Goal: Task Accomplishment & Management: Complete application form

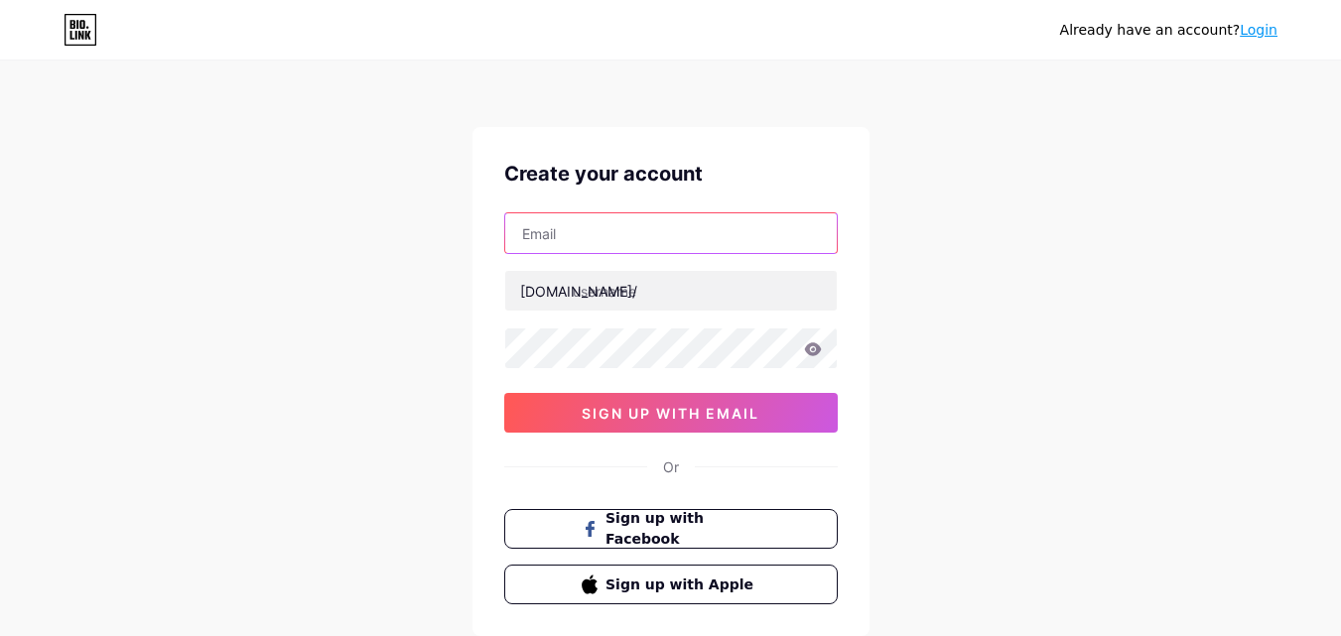
click at [605, 239] on input "text" at bounding box center [671, 233] width 332 height 40
paste input "[EMAIL_ADDRESS][DOMAIN_NAME]"
type input "[EMAIL_ADDRESS][DOMAIN_NAME]"
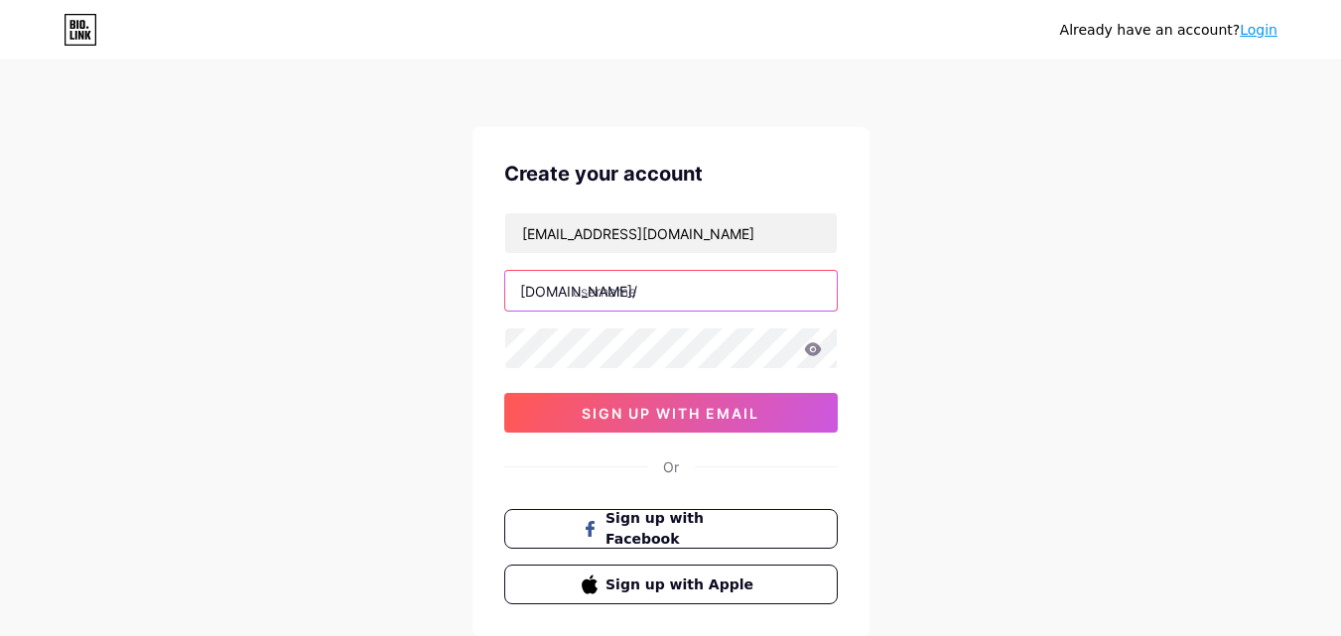
paste input "aggarwalelectronics"
type input "aggarwalelectronics"
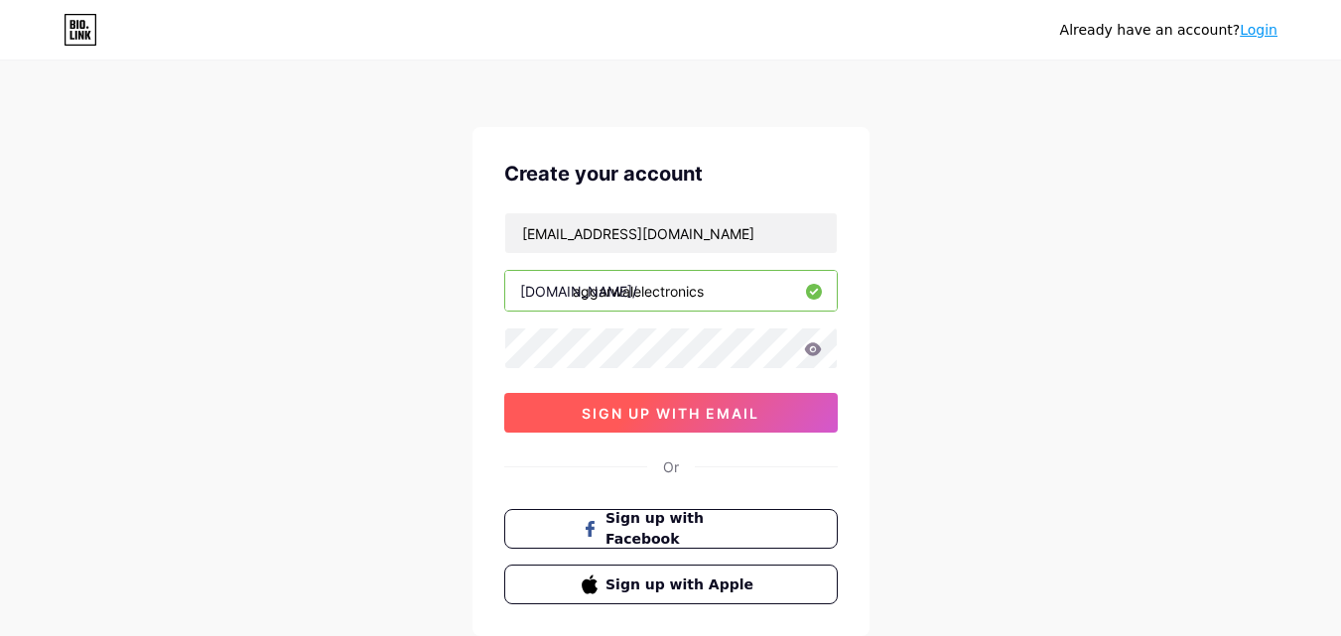
click at [636, 401] on button "sign up with email" at bounding box center [671, 413] width 334 height 40
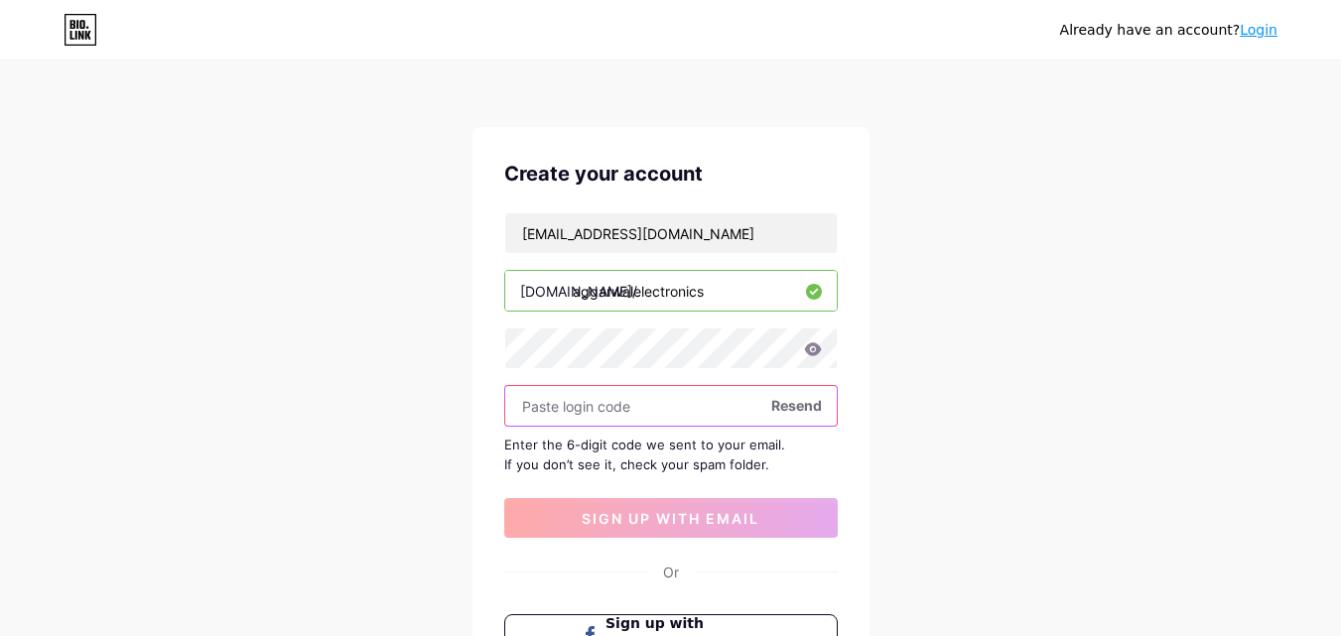
paste input "458979"
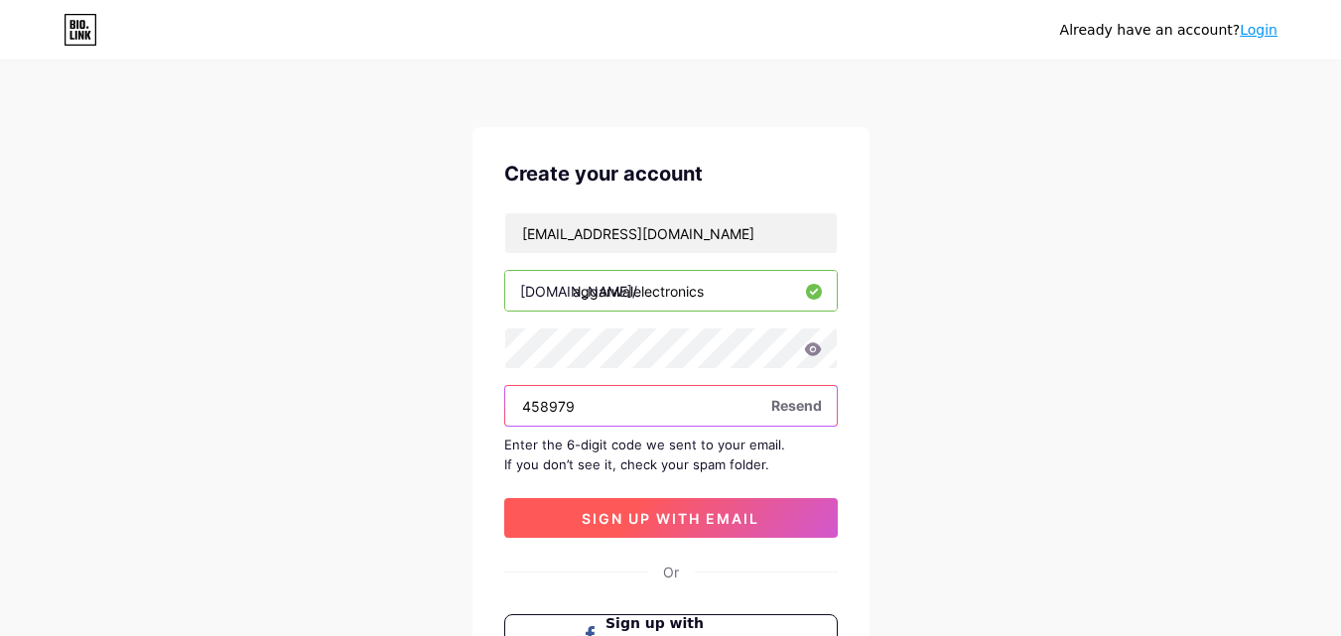
type input "458979"
click at [682, 511] on span "sign up with email" at bounding box center [671, 518] width 178 height 17
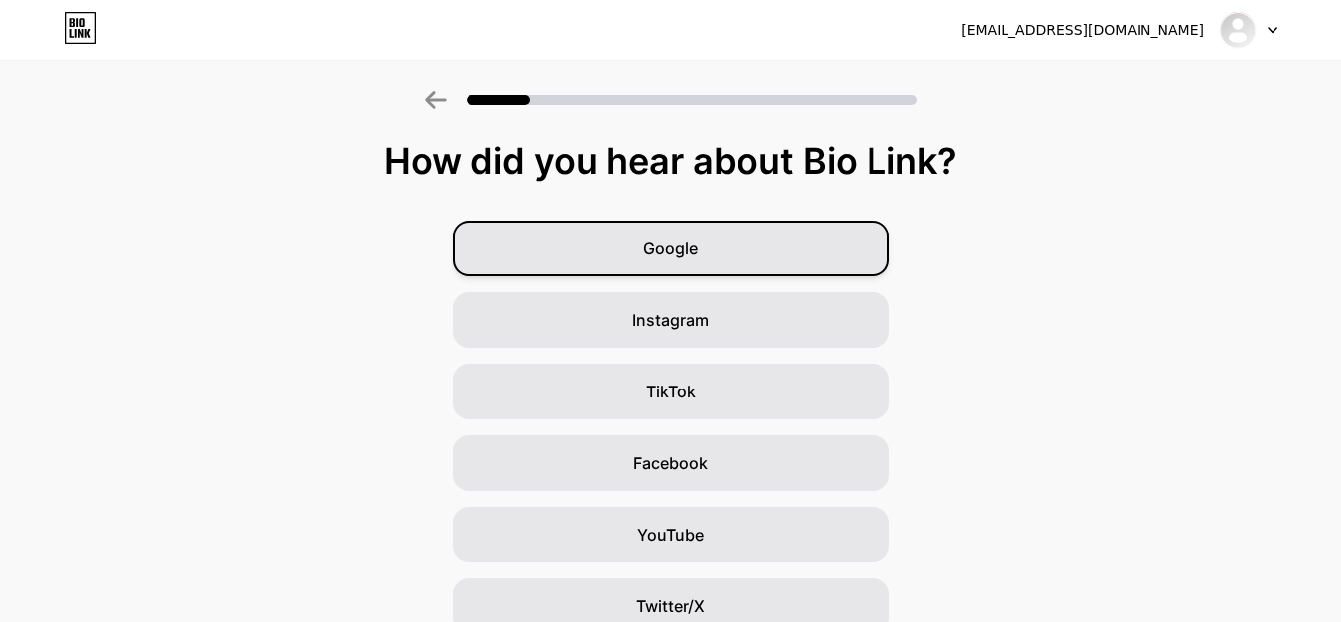
click at [698, 256] on span "Google" at bounding box center [670, 248] width 55 height 24
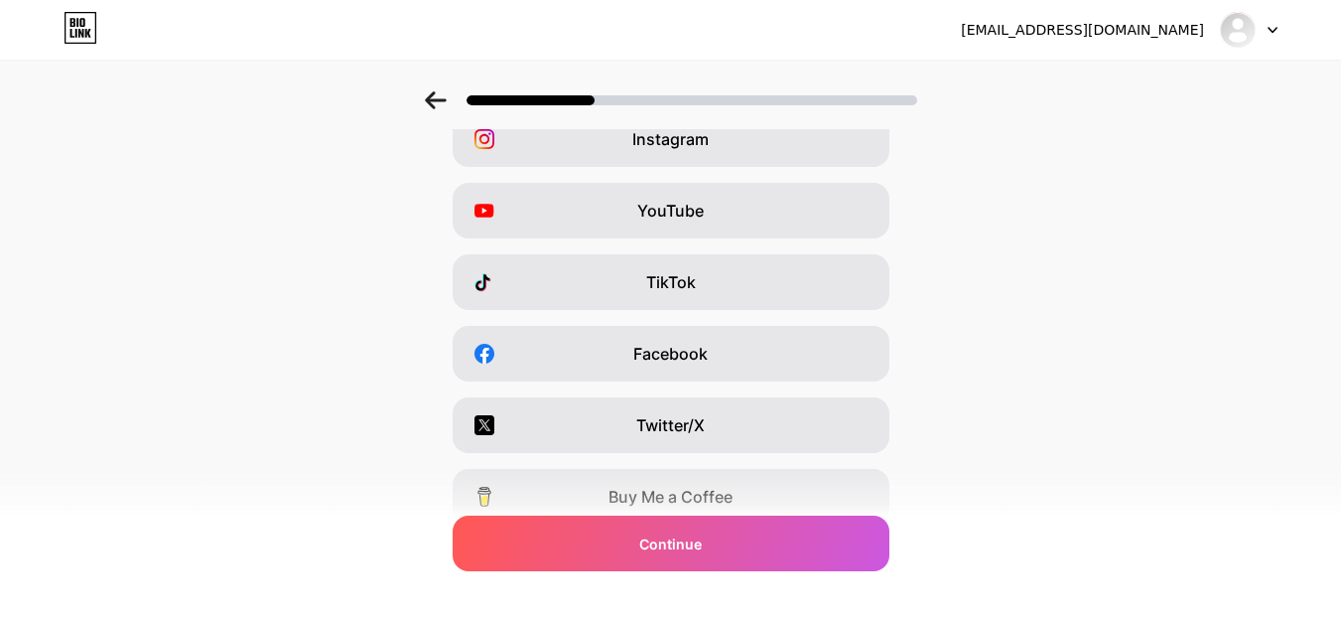
scroll to position [142, 0]
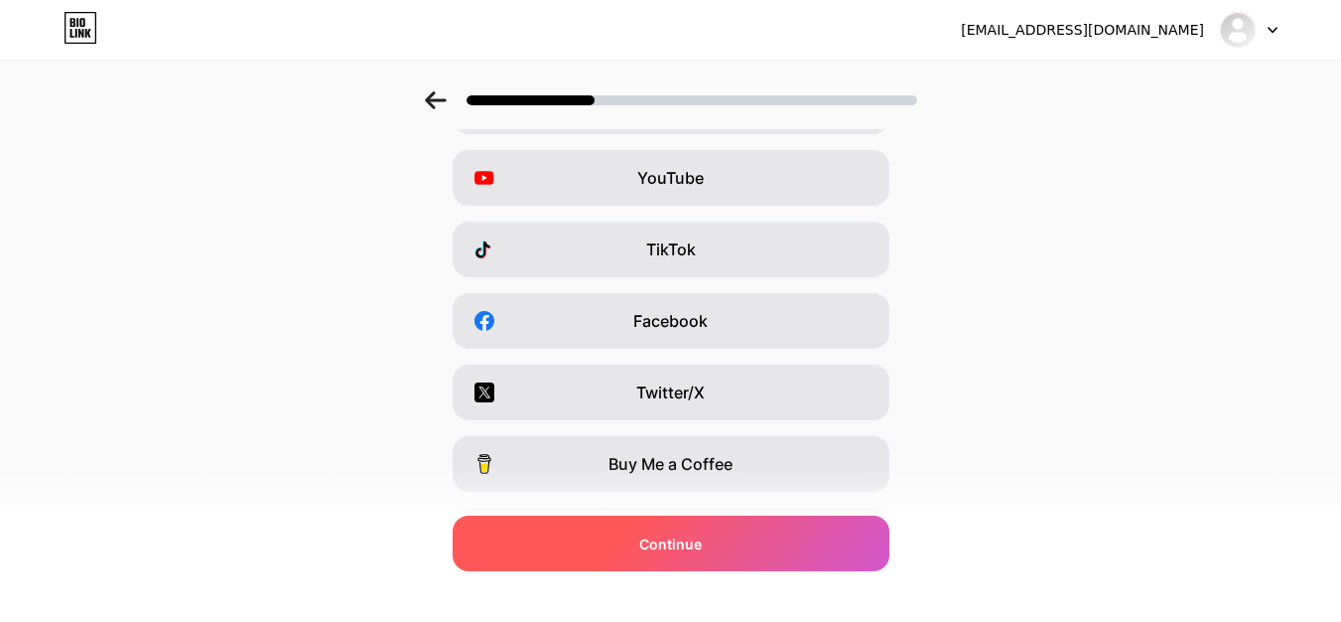
click at [711, 524] on div "Continue" at bounding box center [671, 543] width 437 height 56
click at [702, 536] on span "Continue" at bounding box center [670, 543] width 63 height 21
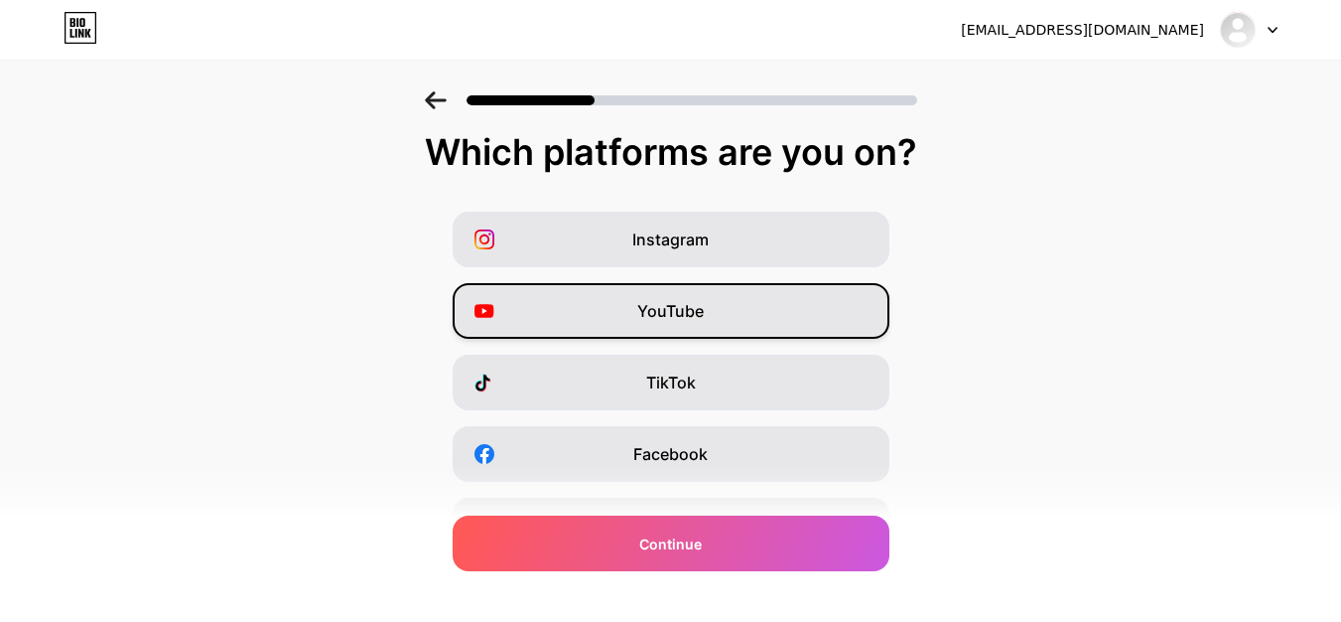
scroll to position [0, 0]
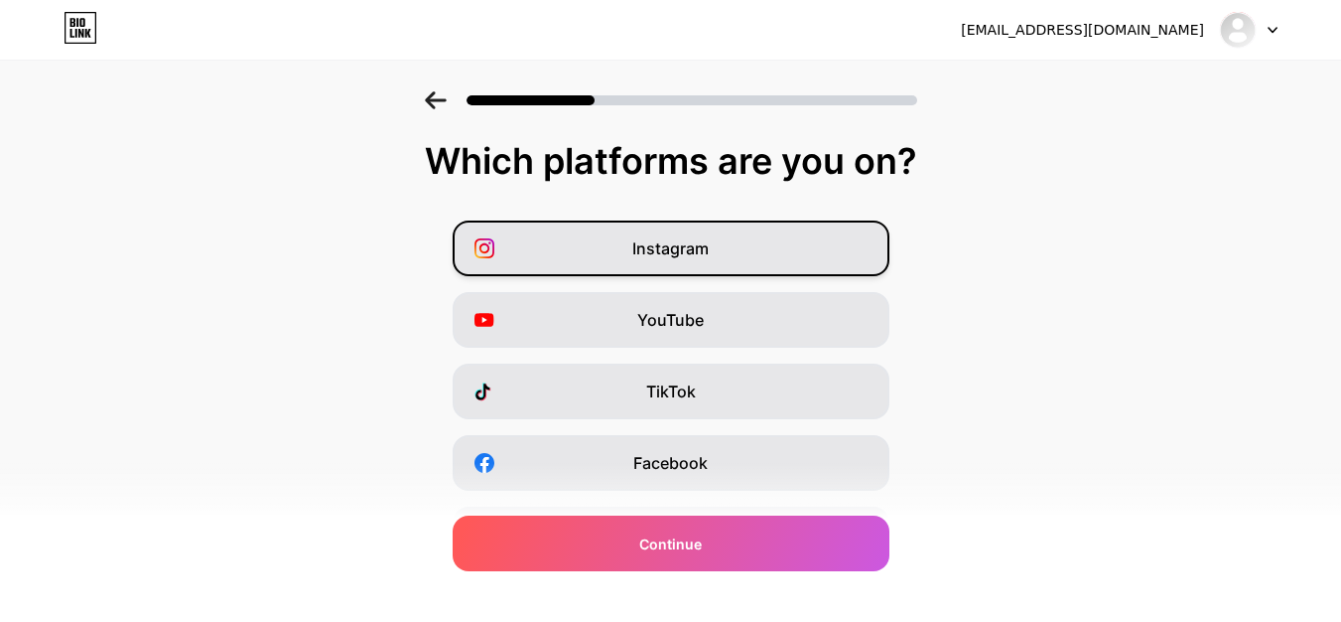
click at [678, 264] on div "Instagram" at bounding box center [671, 248] width 437 height 56
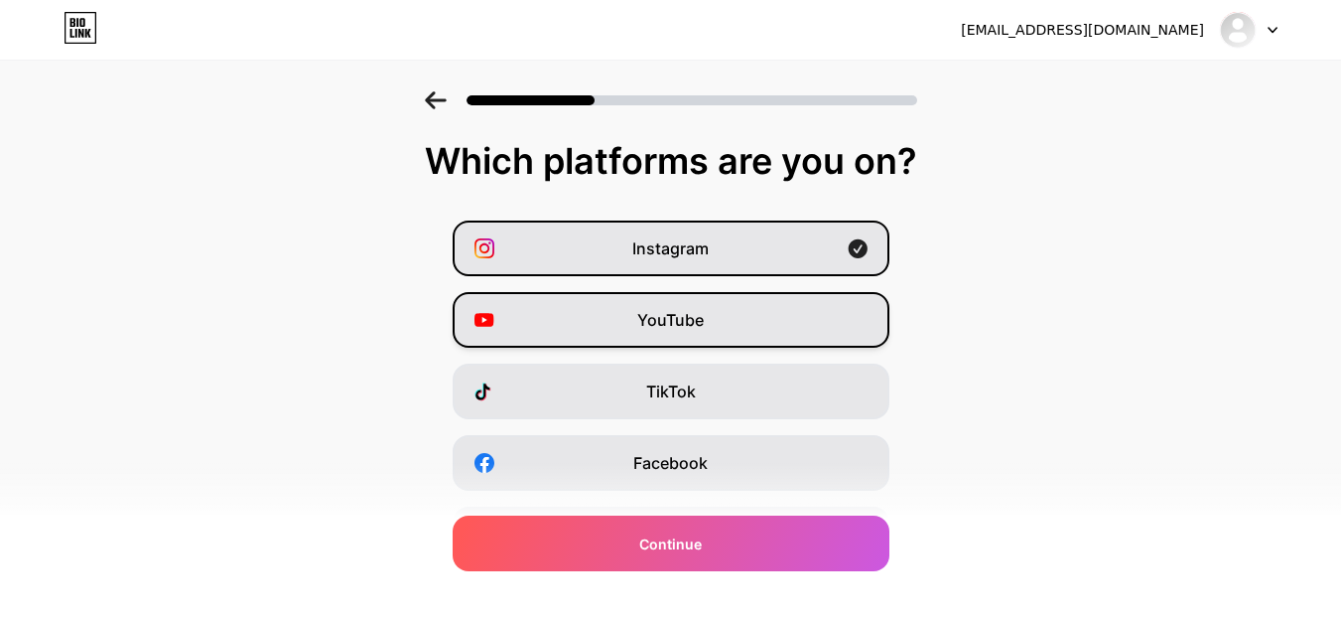
click at [661, 318] on span "YouTube" at bounding box center [670, 320] width 67 height 24
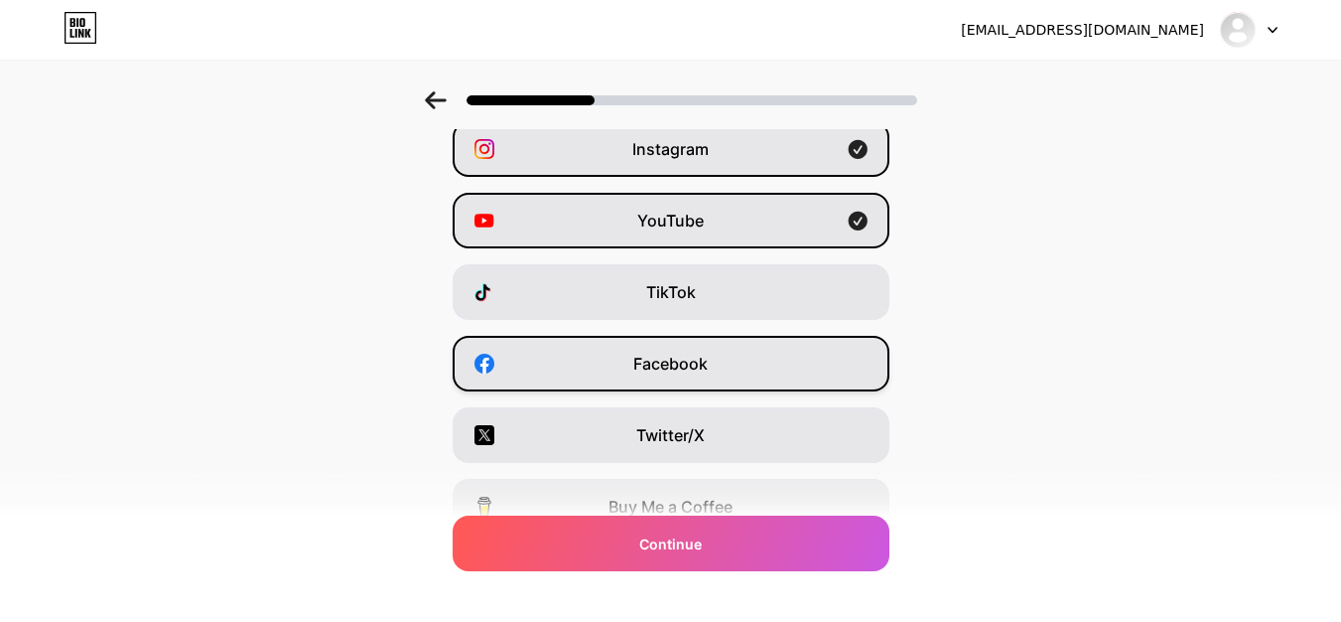
click at [672, 352] on span "Facebook" at bounding box center [670, 363] width 74 height 24
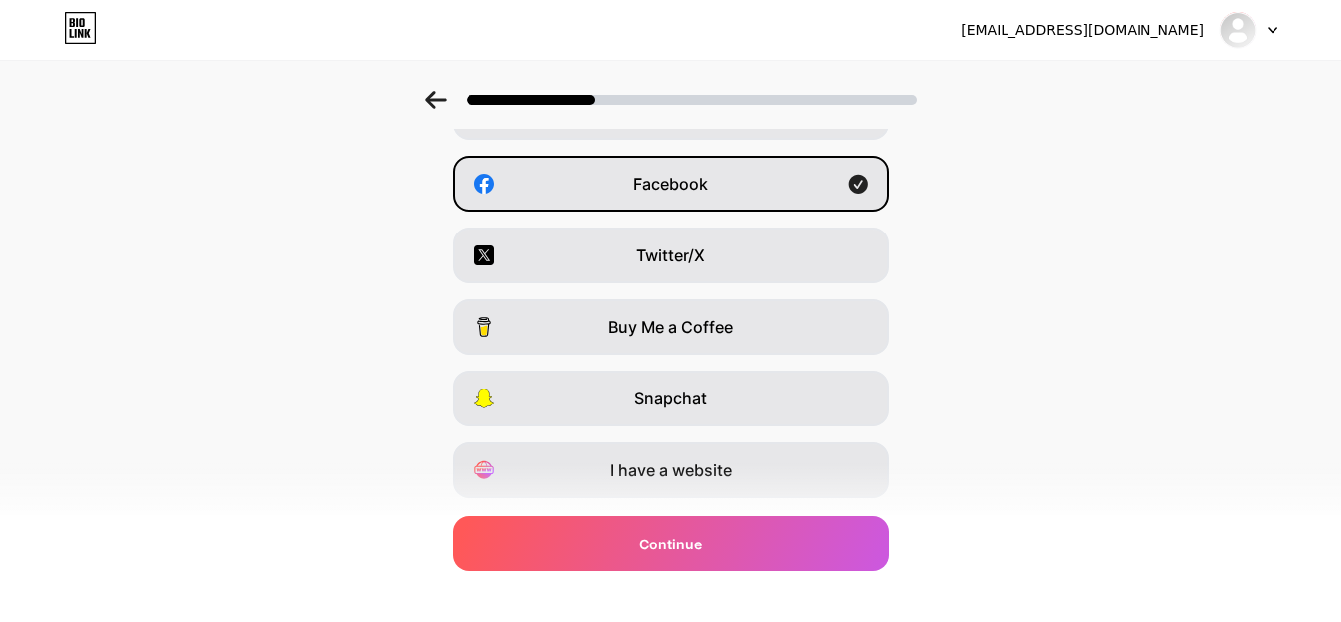
scroll to position [298, 0]
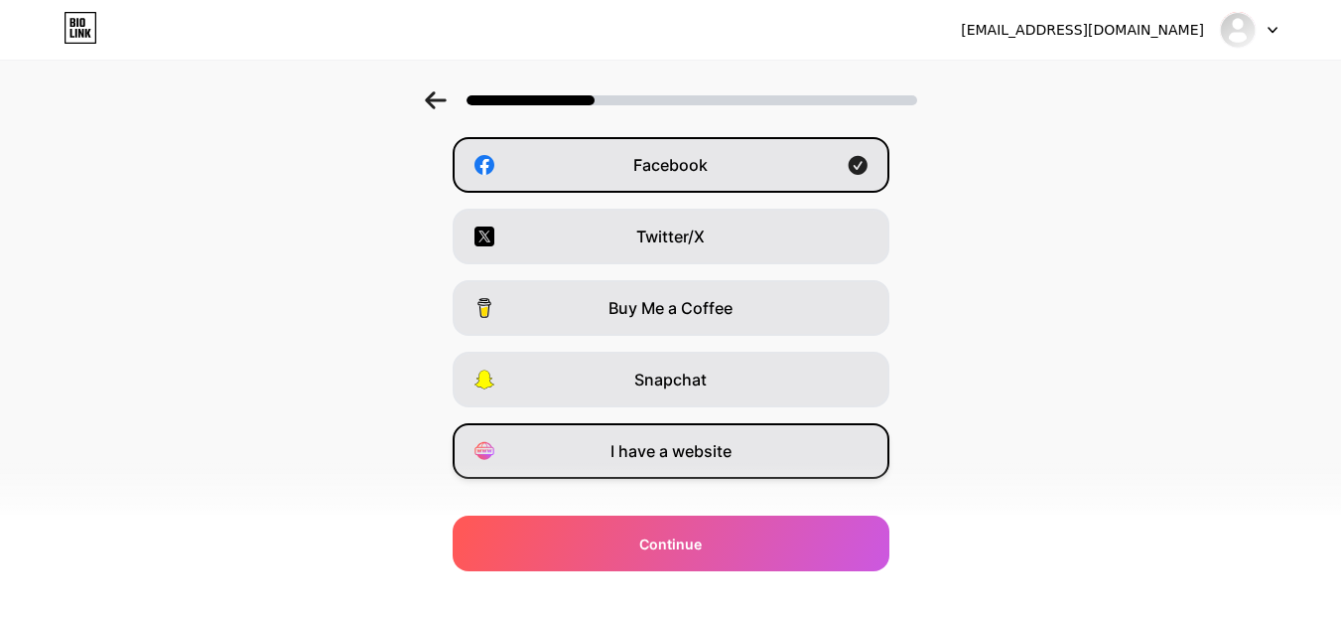
click at [665, 450] on span "I have a website" at bounding box center [671, 451] width 121 height 24
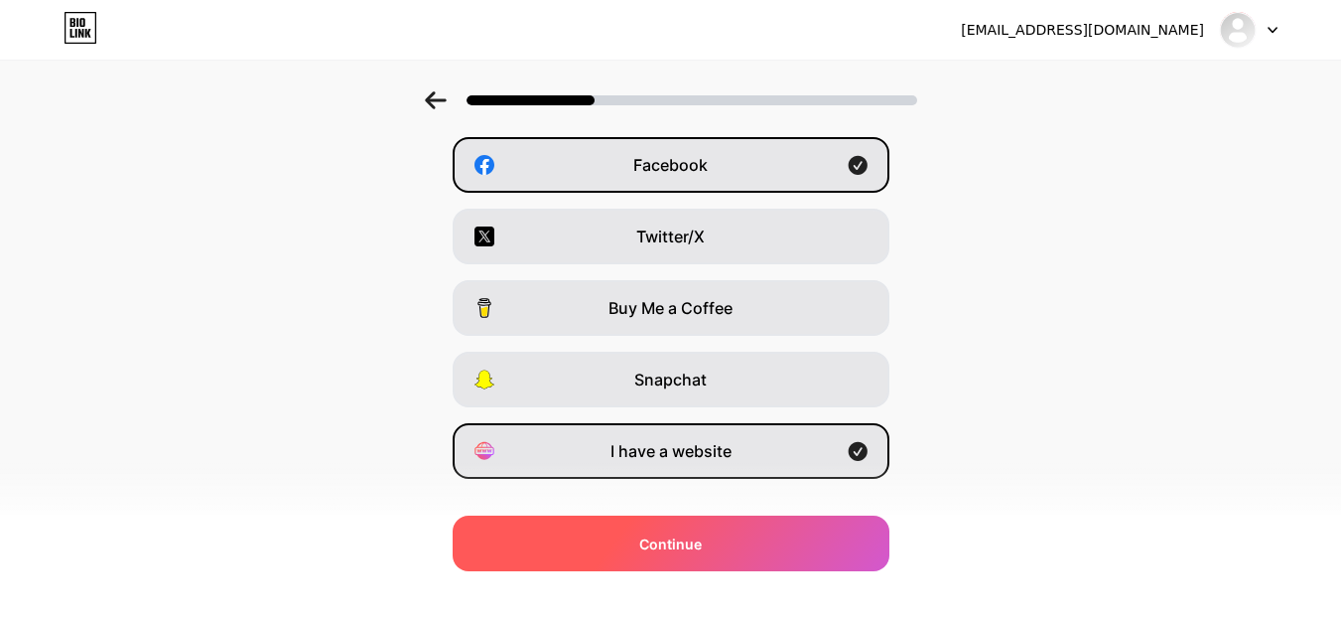
click at [698, 548] on span "Continue" at bounding box center [670, 543] width 63 height 21
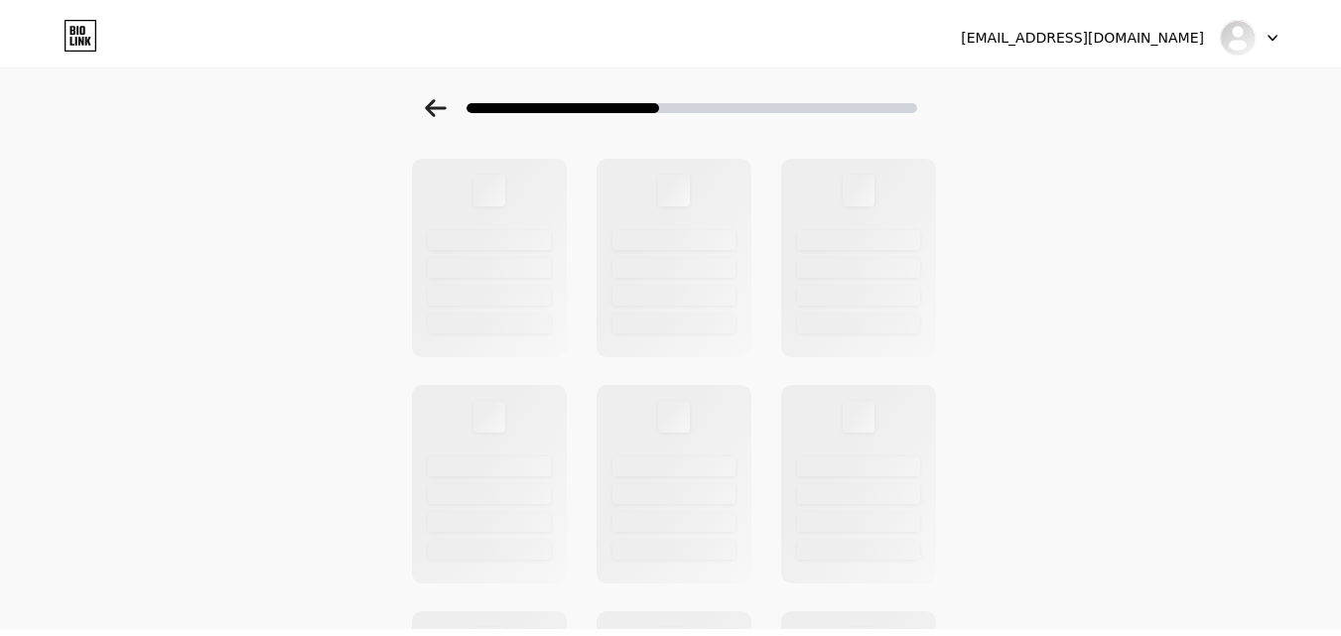
scroll to position [0, 0]
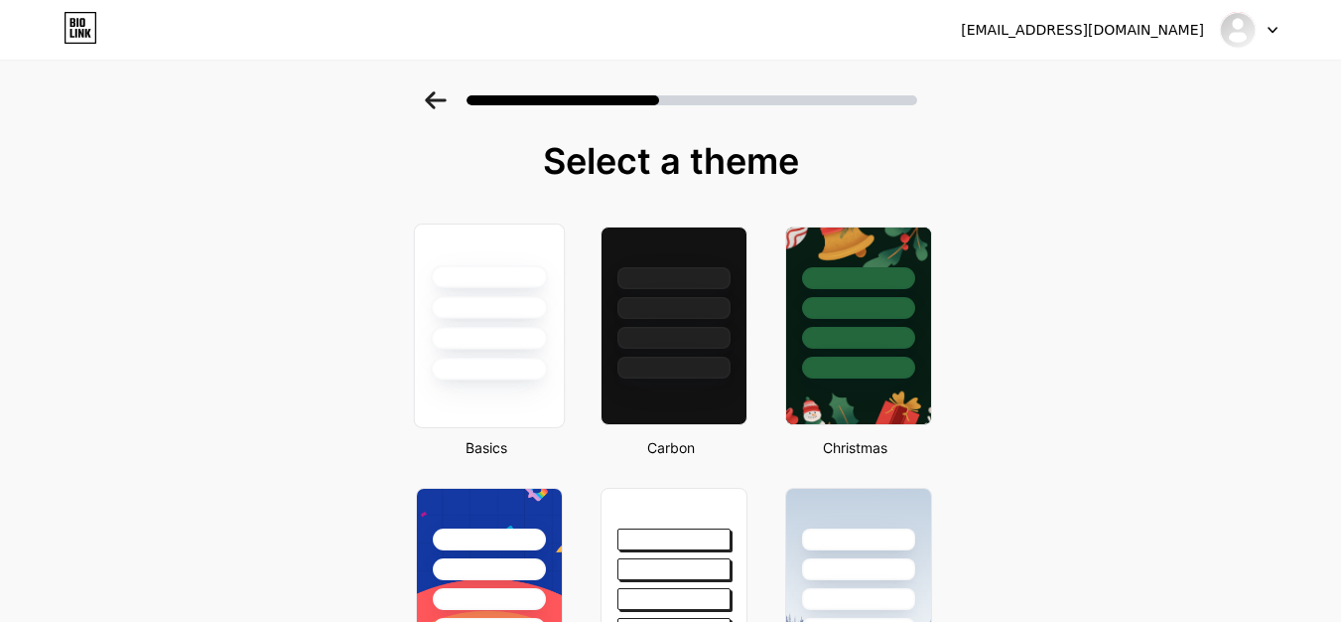
click at [513, 330] on div at bounding box center [489, 338] width 116 height 23
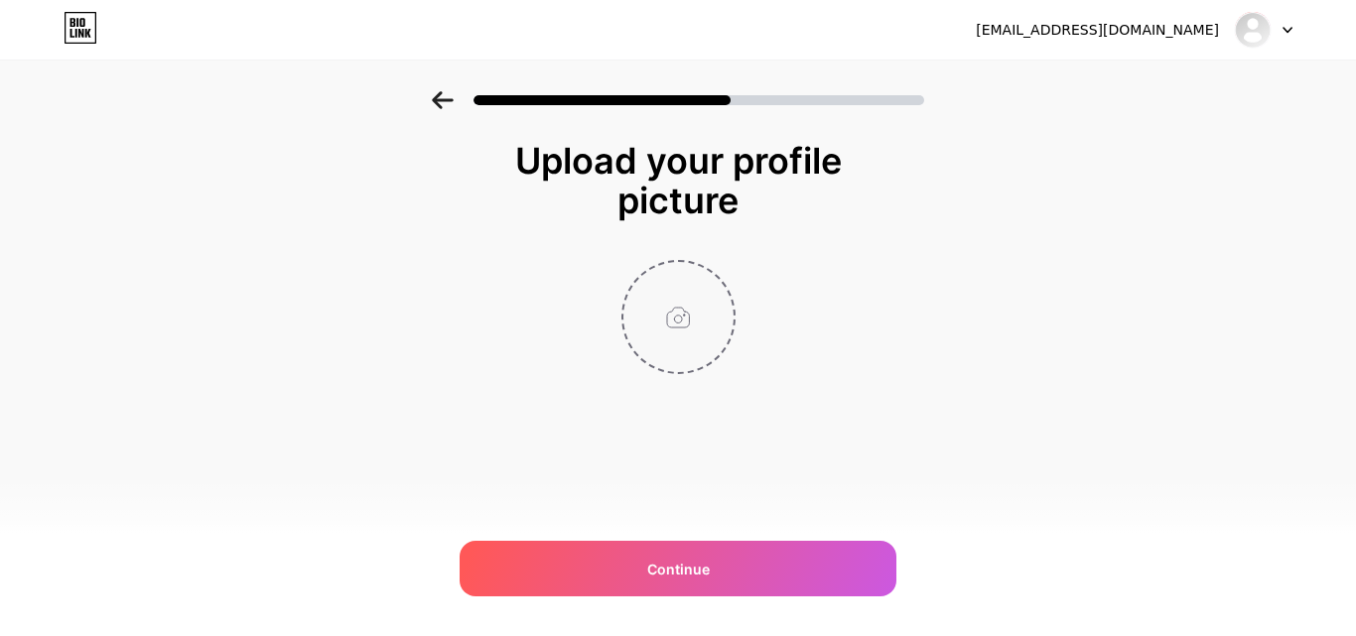
click at [686, 349] on input "file" at bounding box center [678, 317] width 110 height 110
type input "C:\fakepath\logo.png.jpg"
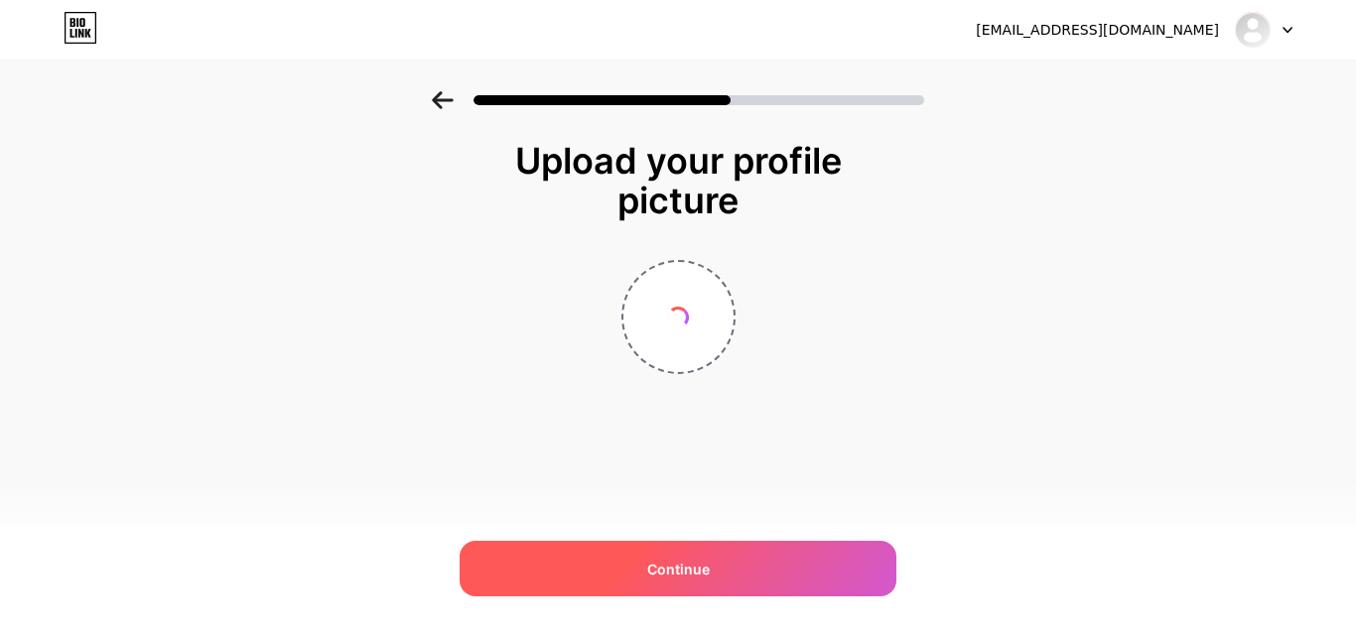
click at [650, 564] on span "Continue" at bounding box center [678, 569] width 63 height 21
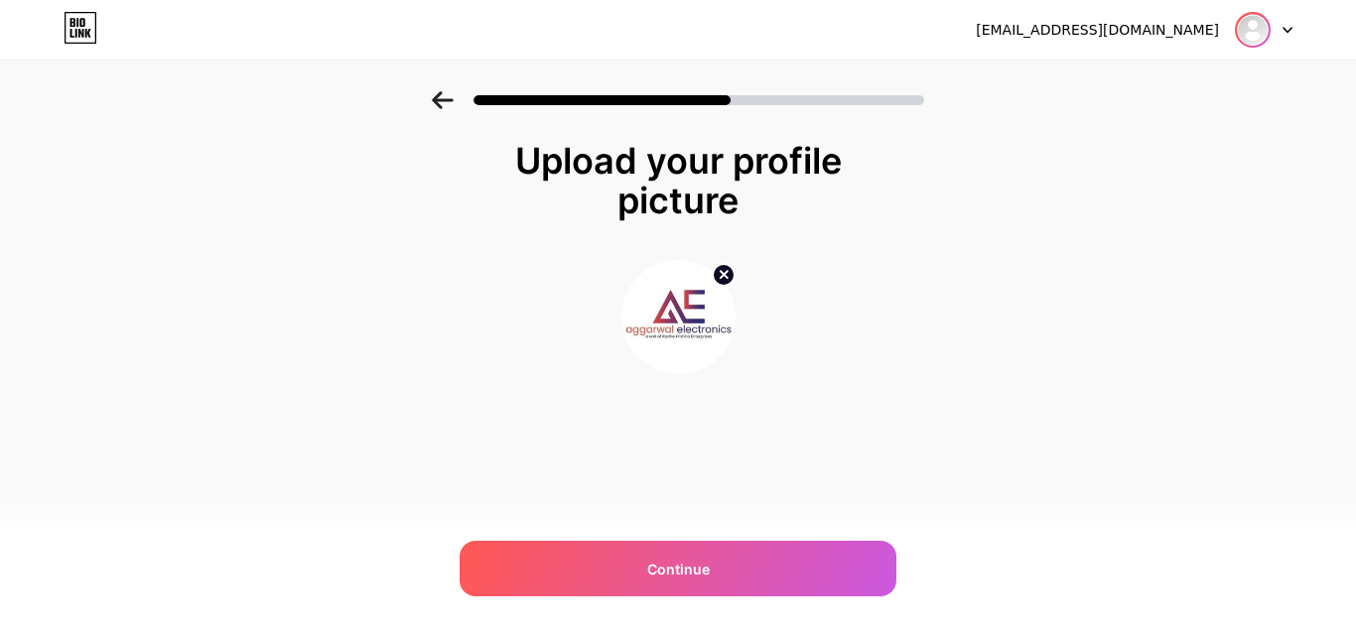
click at [1264, 31] on img at bounding box center [1253, 30] width 32 height 32
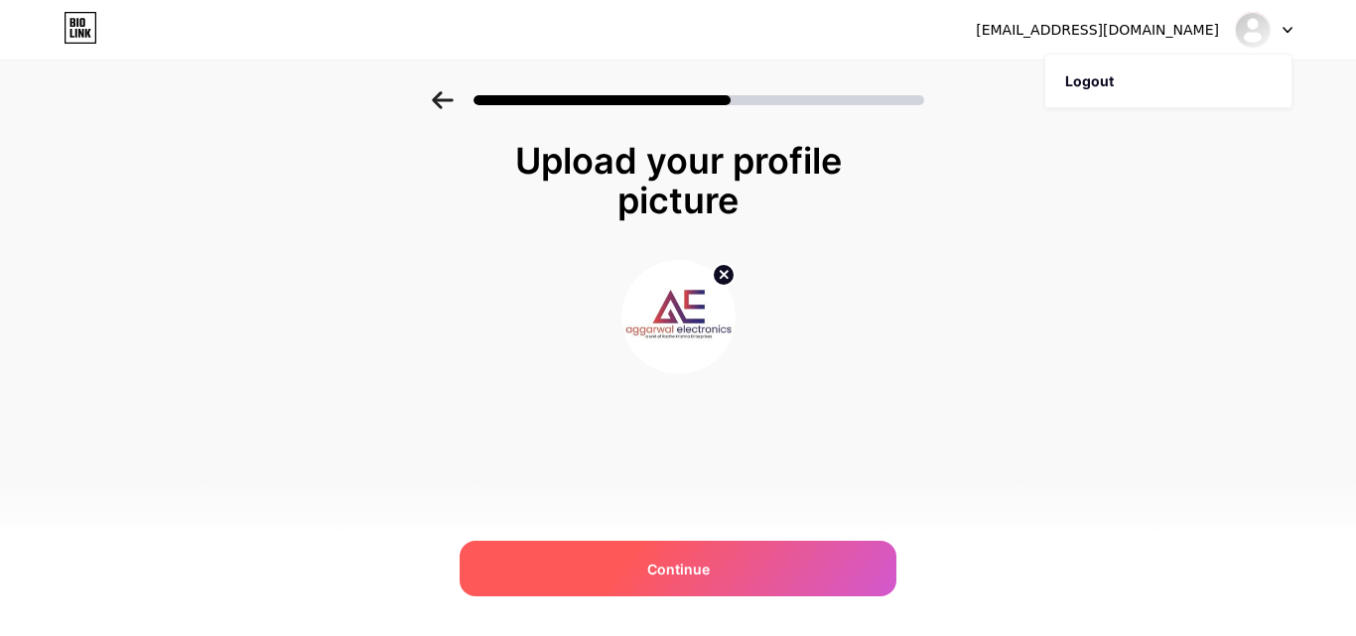
click at [717, 550] on div "Continue" at bounding box center [678, 569] width 437 height 56
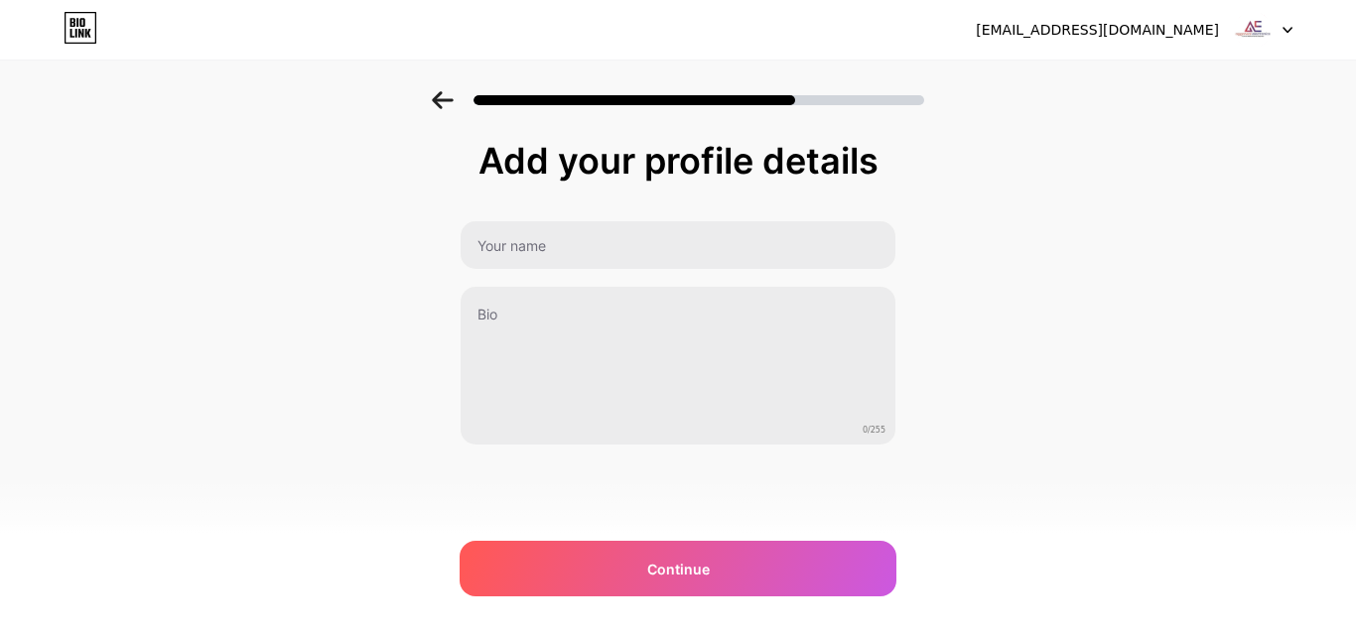
click at [1290, 27] on icon at bounding box center [1288, 30] width 10 height 7
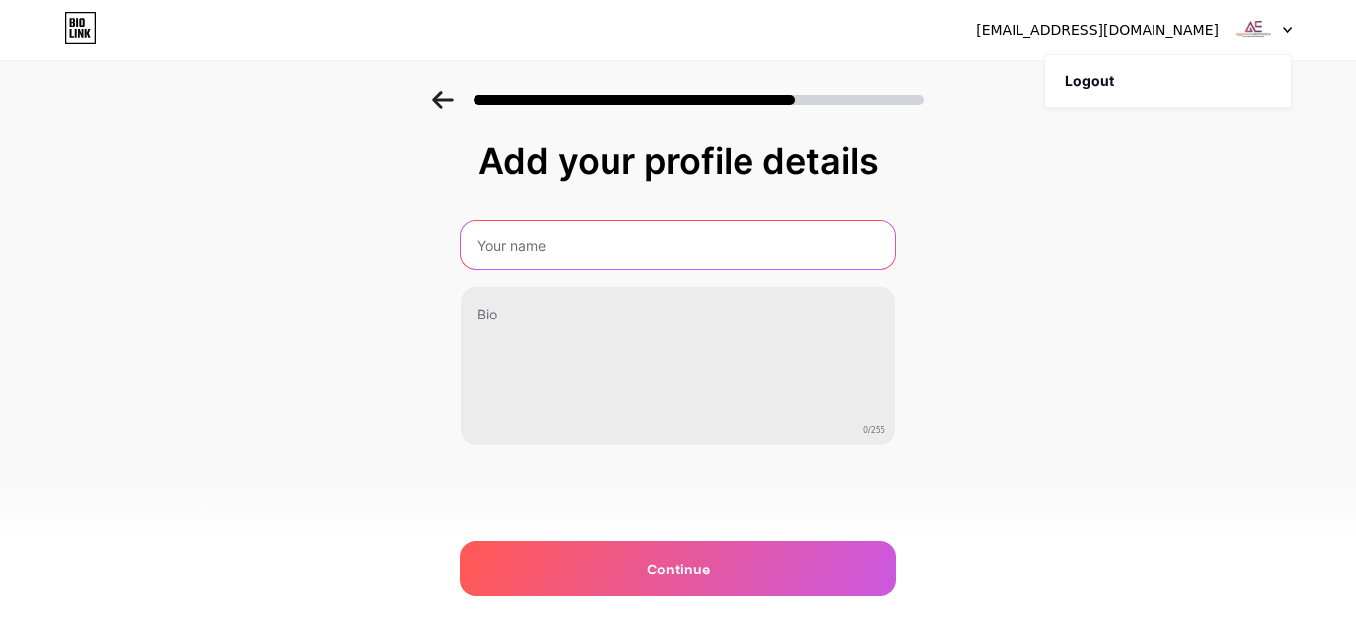
click at [632, 253] on input "text" at bounding box center [678, 245] width 435 height 48
type input "Aggarwal Electronics"
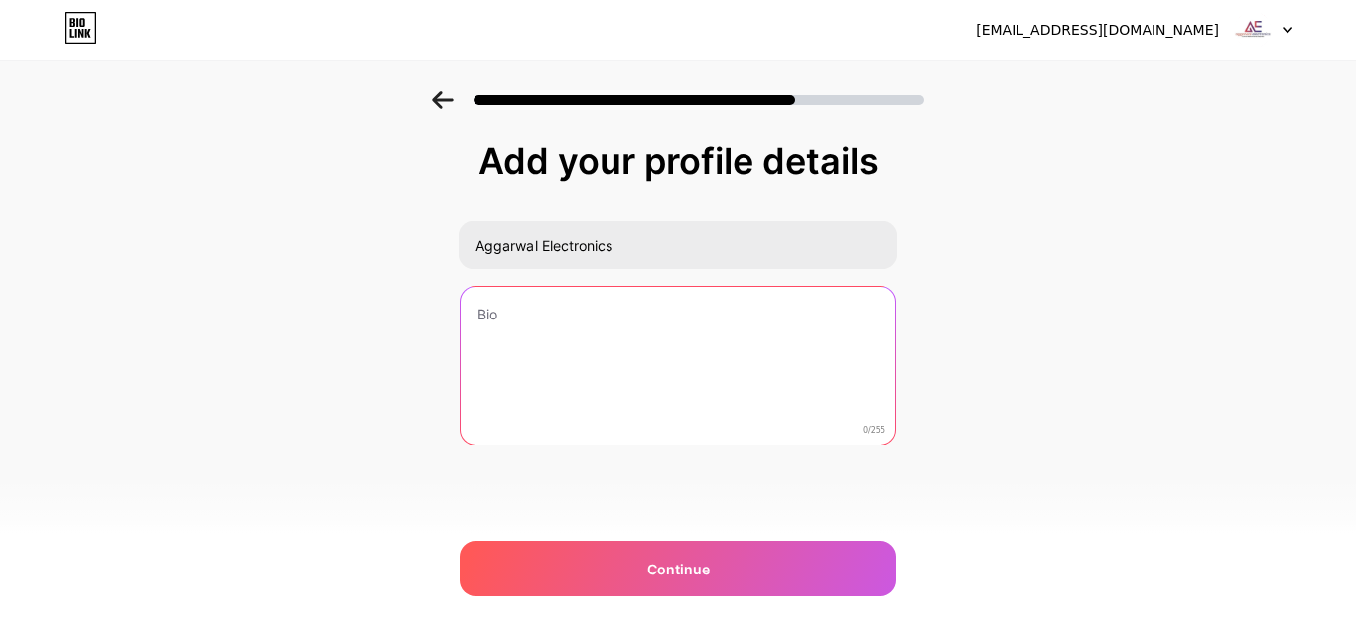
click at [562, 337] on textarea at bounding box center [678, 367] width 435 height 160
paste textarea "Aggarwal Electronics, the best electronic shop in [GEOGRAPHIC_DATA], offers top…"
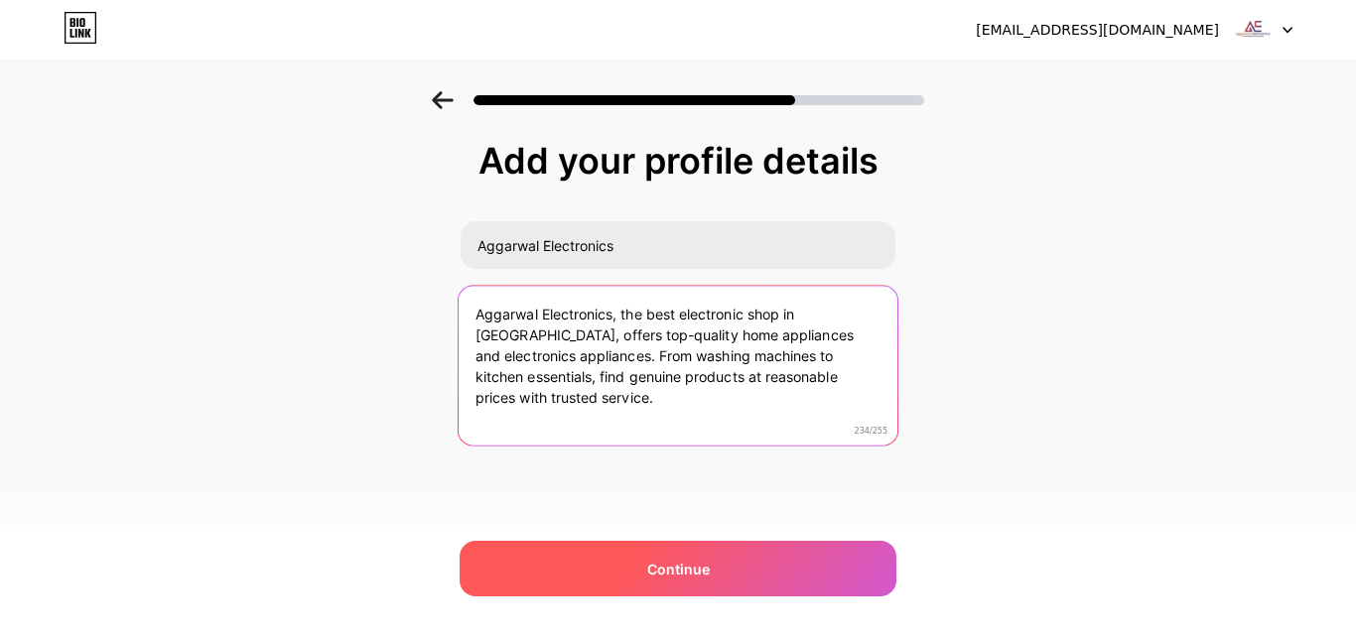
type textarea "Aggarwal Electronics, the best electronic shop in [GEOGRAPHIC_DATA], offers top…"
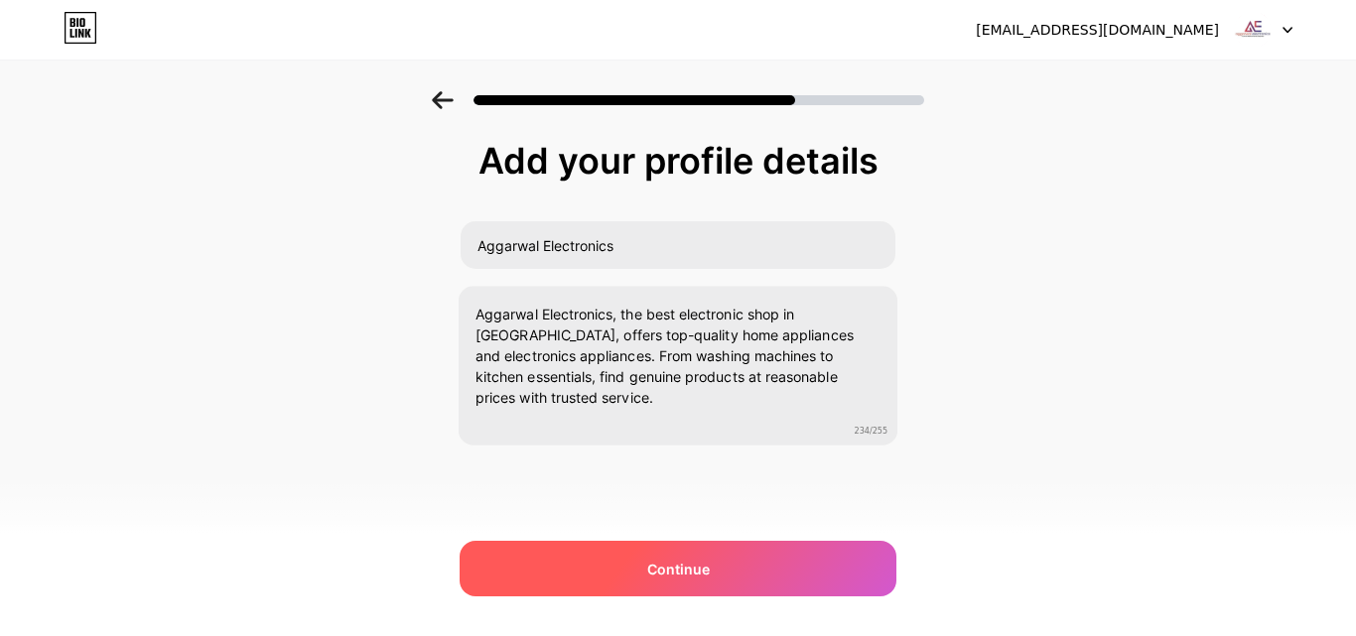
click at [682, 555] on div "Continue" at bounding box center [678, 569] width 437 height 56
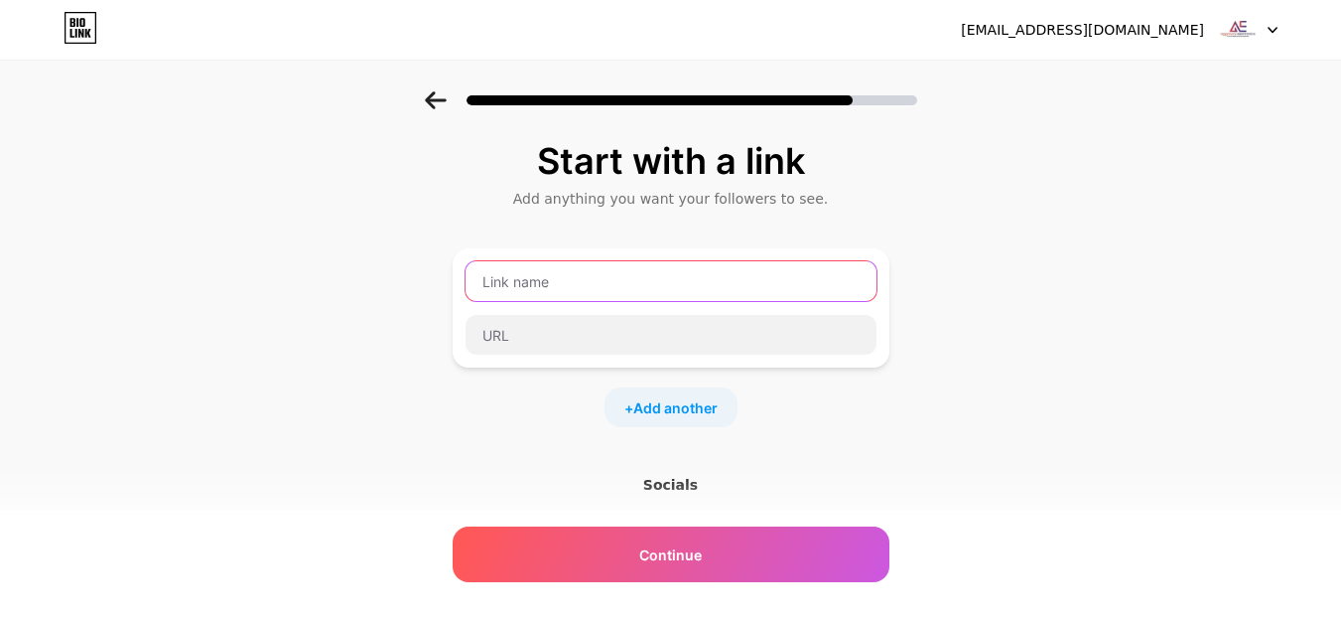
click at [585, 289] on input "text" at bounding box center [671, 281] width 411 height 40
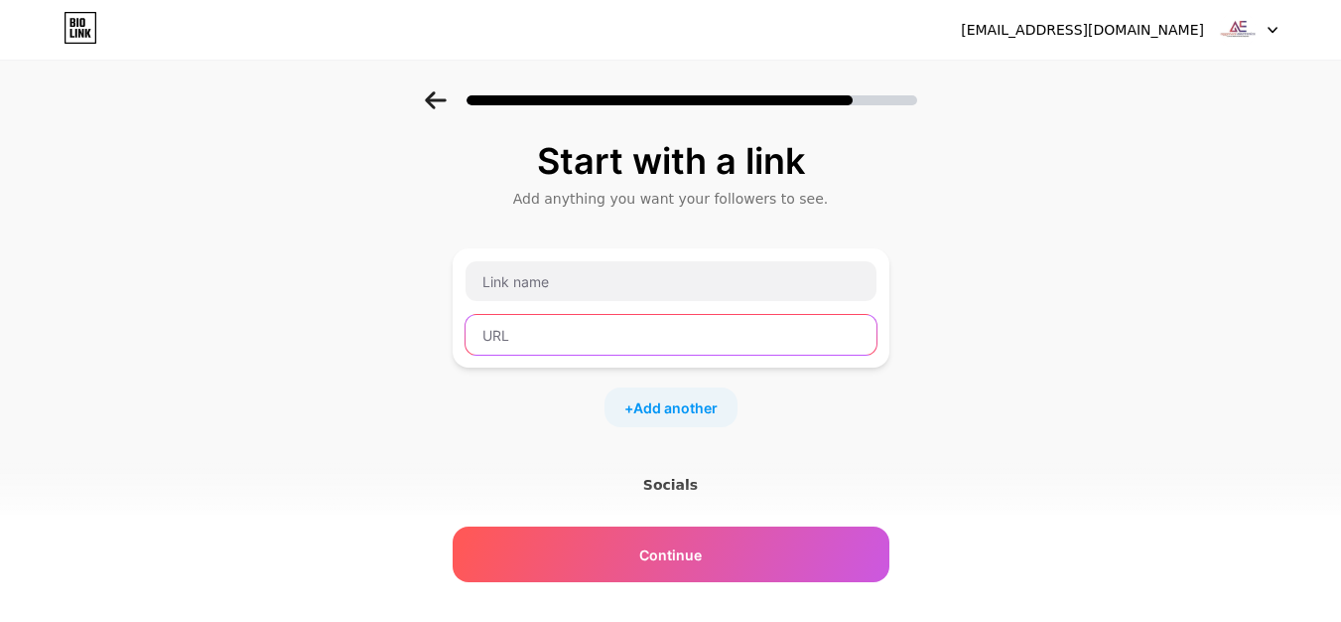
click at [593, 325] on input "text" at bounding box center [671, 335] width 411 height 40
paste input "[URL][DOMAIN_NAME]"
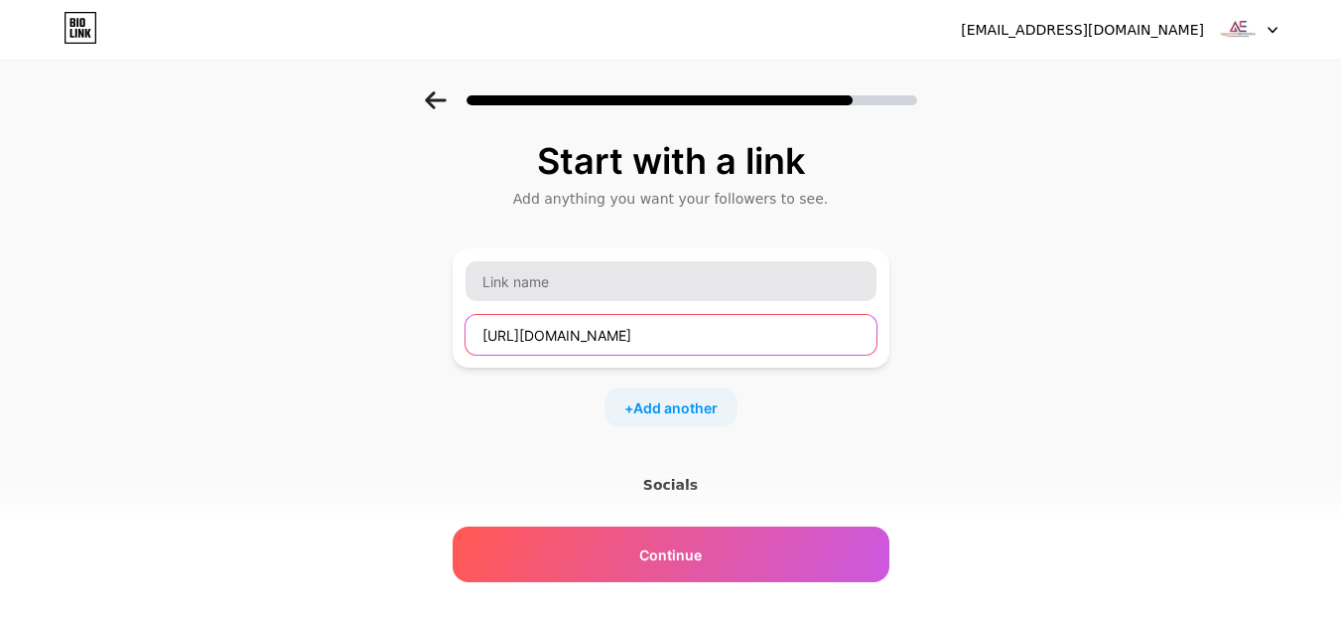
type input "[URL][DOMAIN_NAME]"
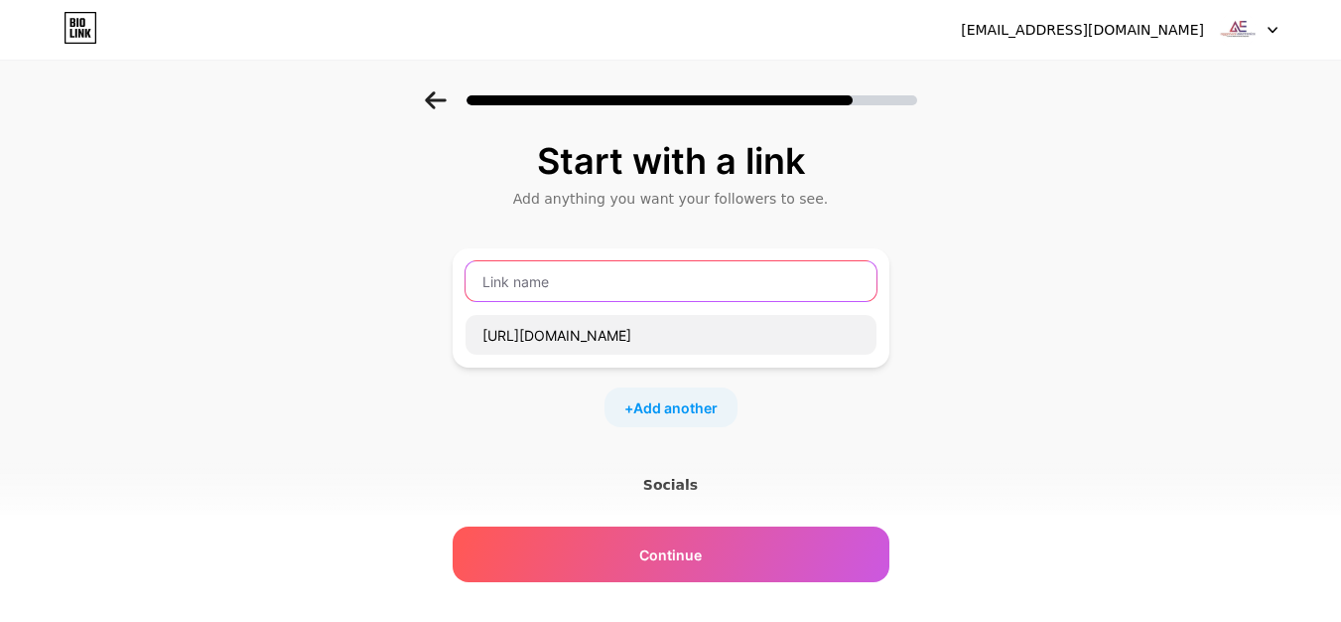
click at [559, 282] on input "text" at bounding box center [671, 281] width 411 height 40
paste input "Aggarwal Electronics"
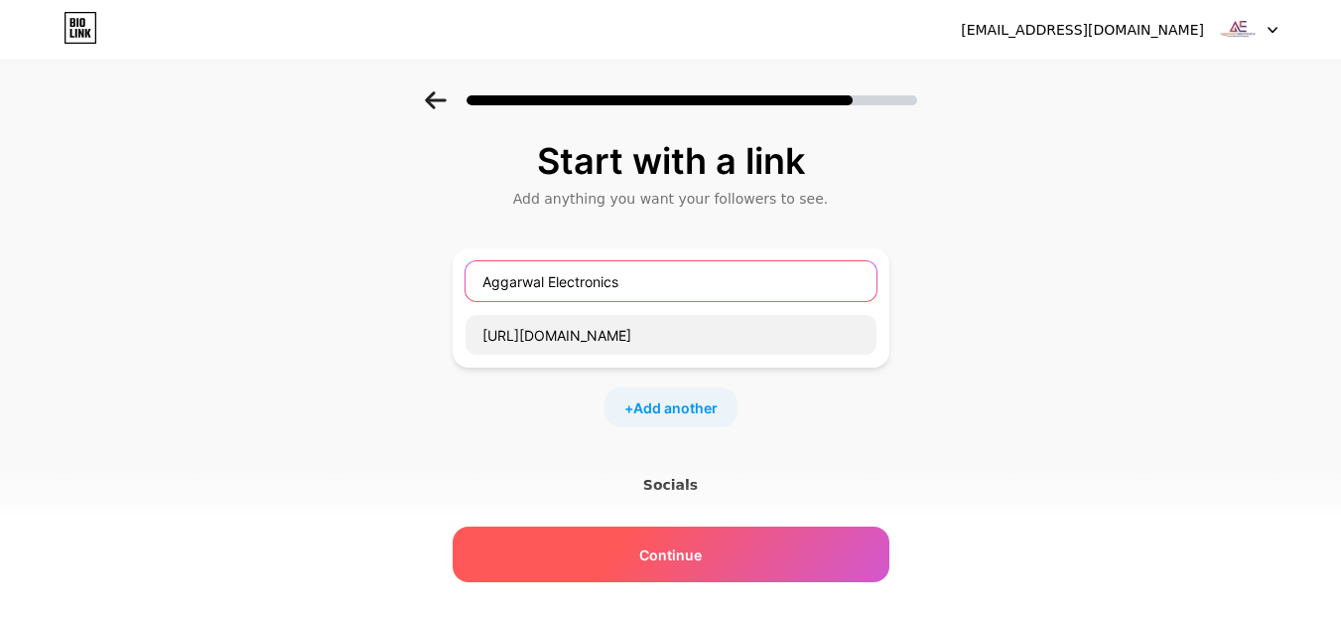
type input "Aggarwal Electronics"
click at [679, 548] on span "Continue" at bounding box center [670, 554] width 63 height 21
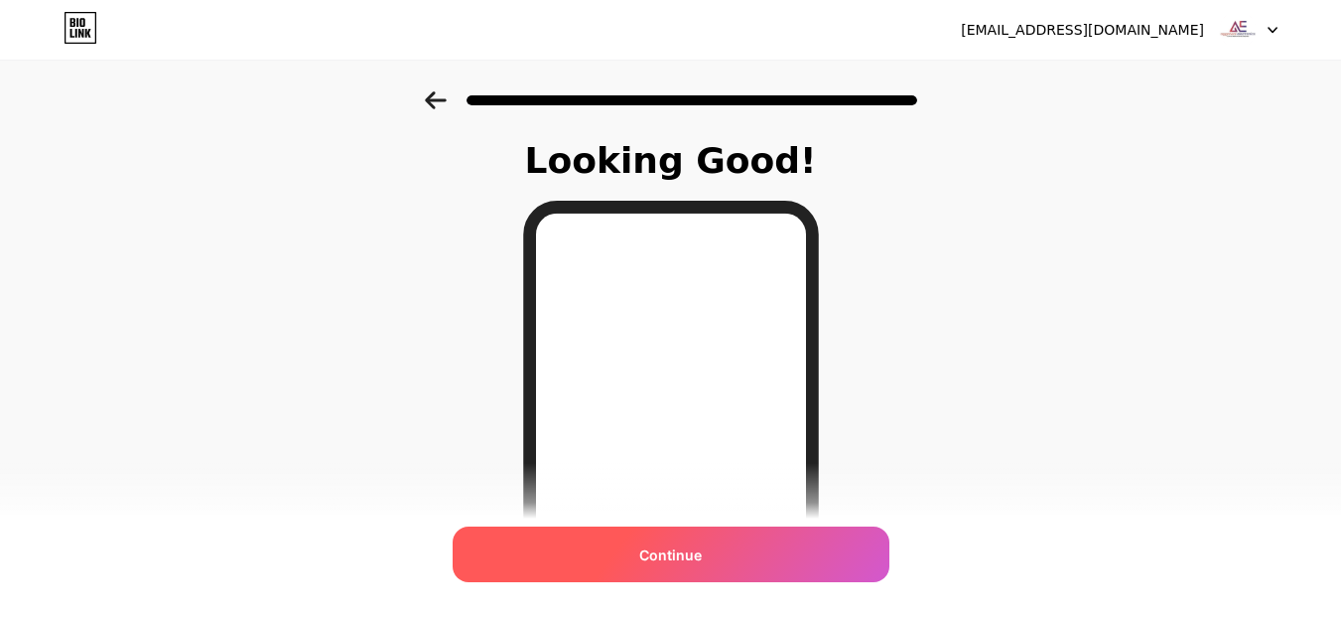
click at [682, 554] on span "Continue" at bounding box center [670, 554] width 63 height 21
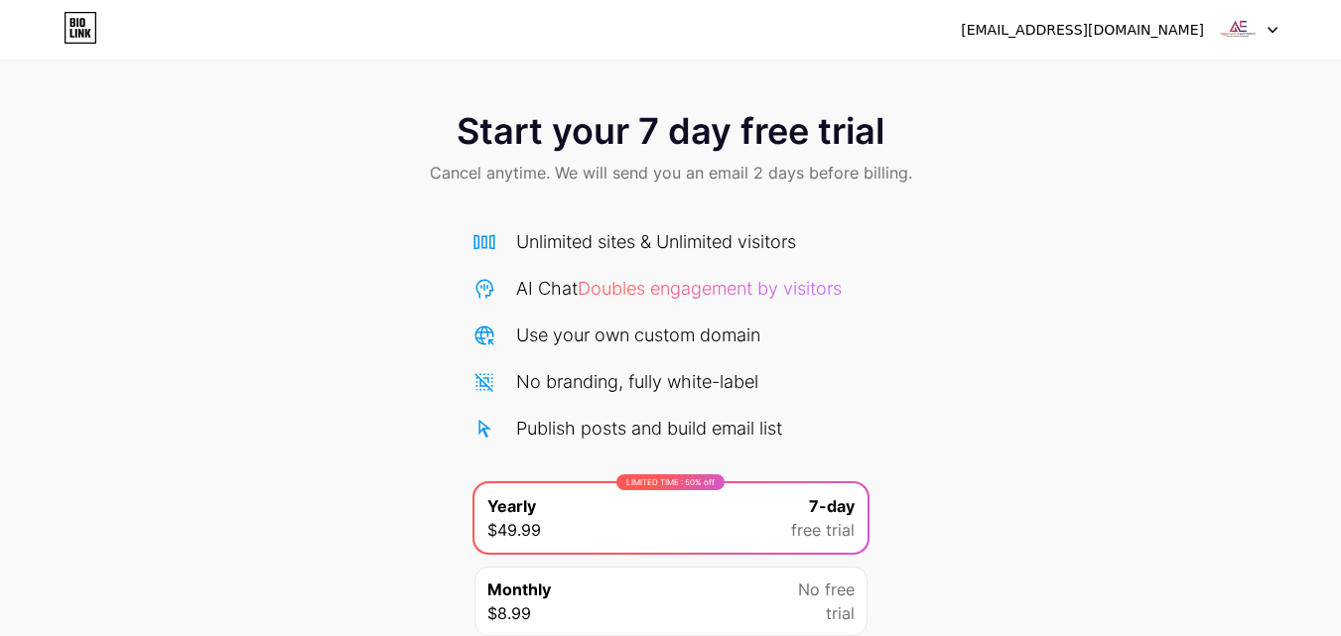
scroll to position [163, 0]
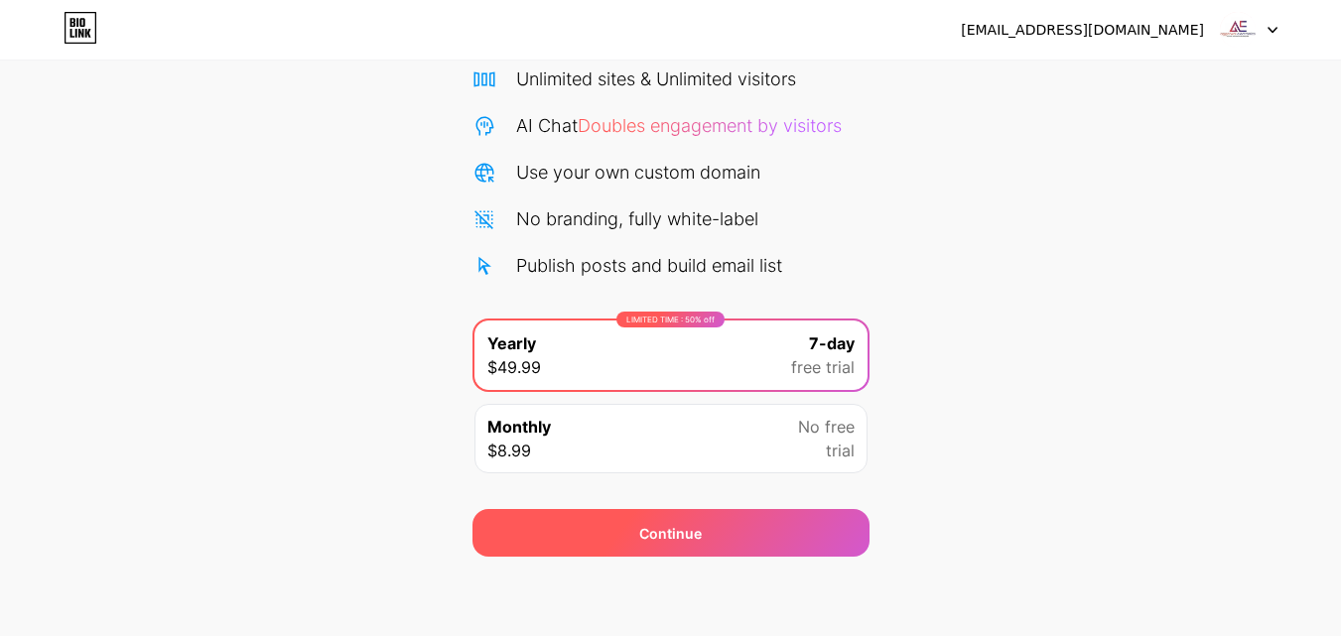
click at [679, 526] on div "Continue" at bounding box center [670, 533] width 63 height 21
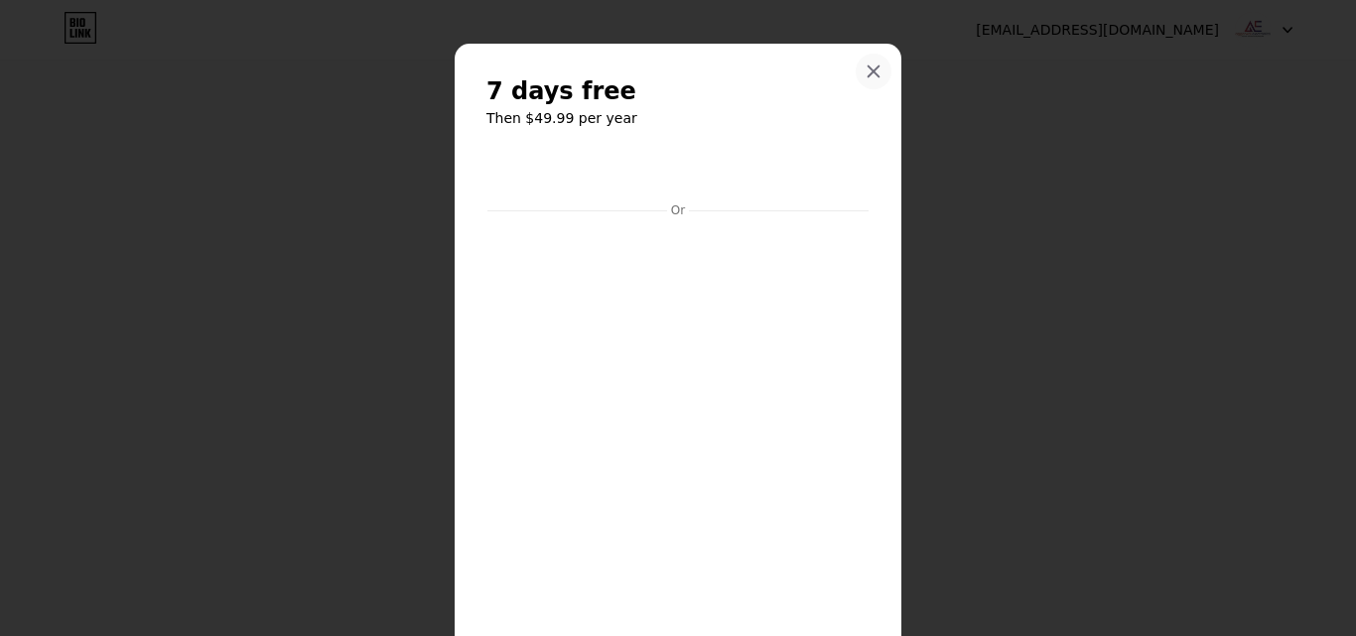
click at [858, 66] on div at bounding box center [874, 72] width 36 height 36
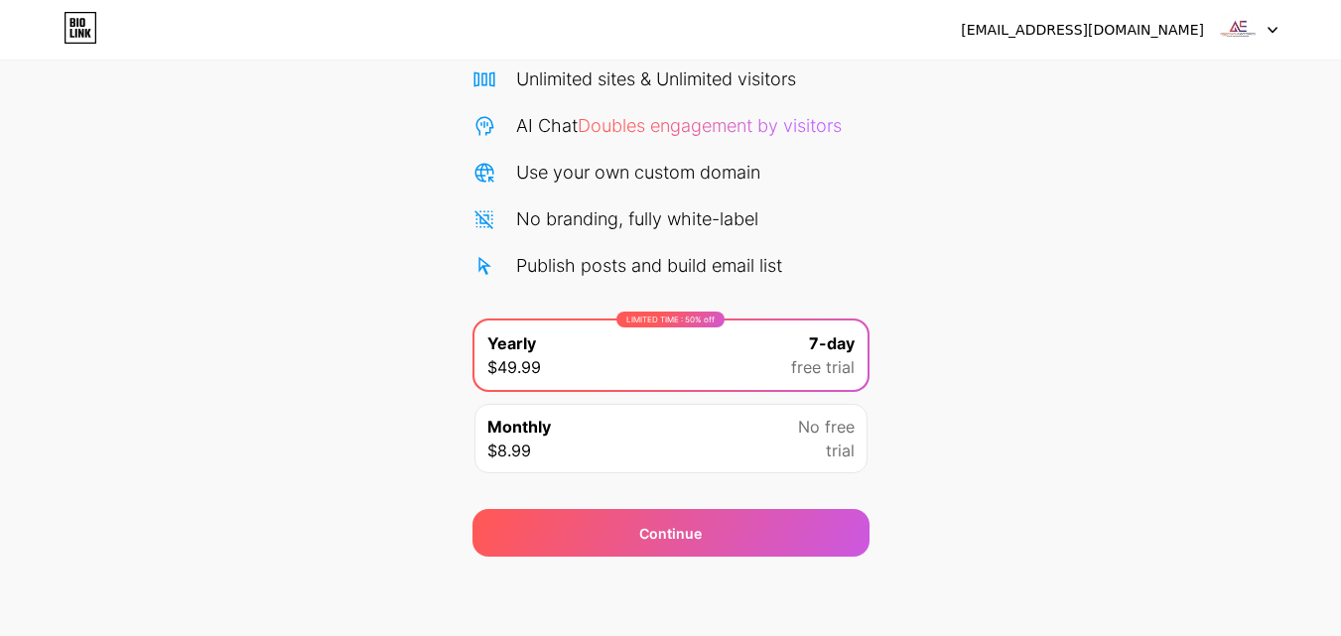
click at [1264, 44] on div at bounding box center [1249, 30] width 58 height 36
click at [1173, 69] on li "Logout" at bounding box center [1154, 82] width 246 height 54
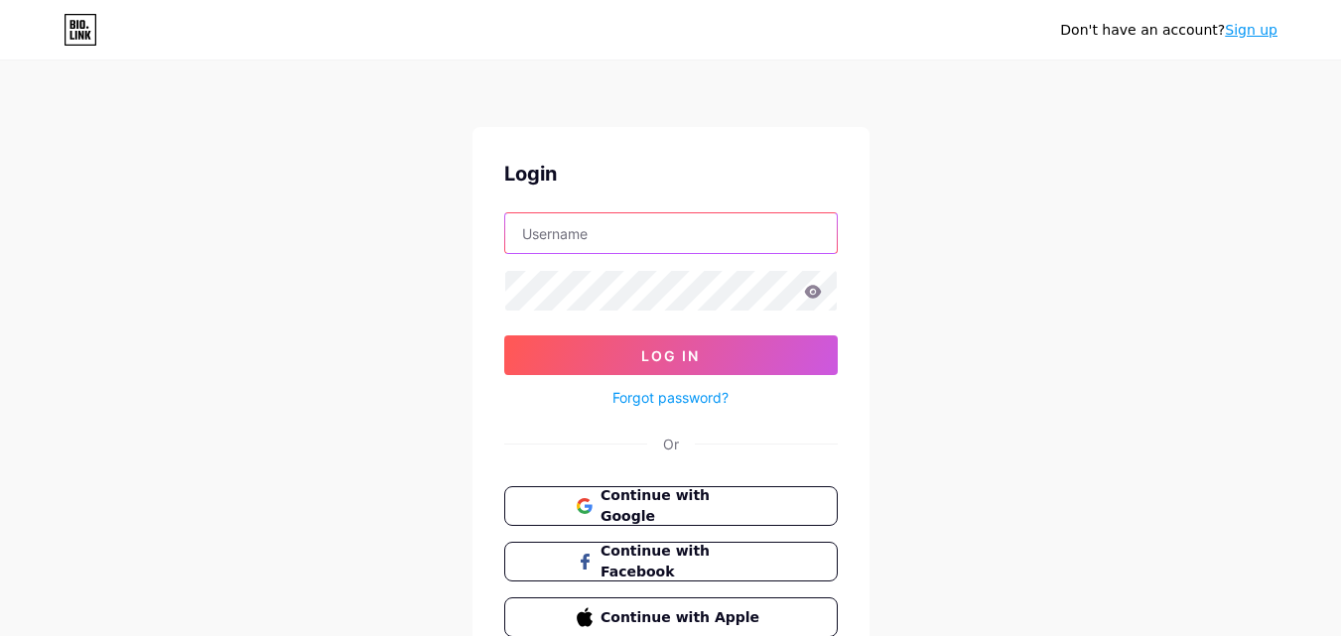
type input "[EMAIL_ADDRESS][DOMAIN_NAME]"
